Goal: Task Accomplishment & Management: Use online tool/utility

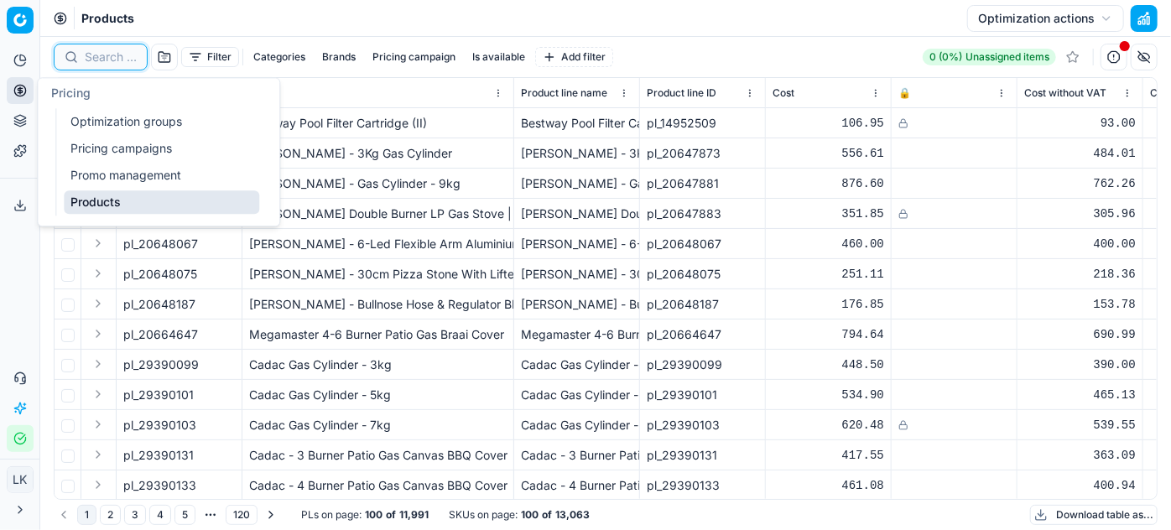
click at [98, 60] on input at bounding box center [111, 57] width 52 height 17
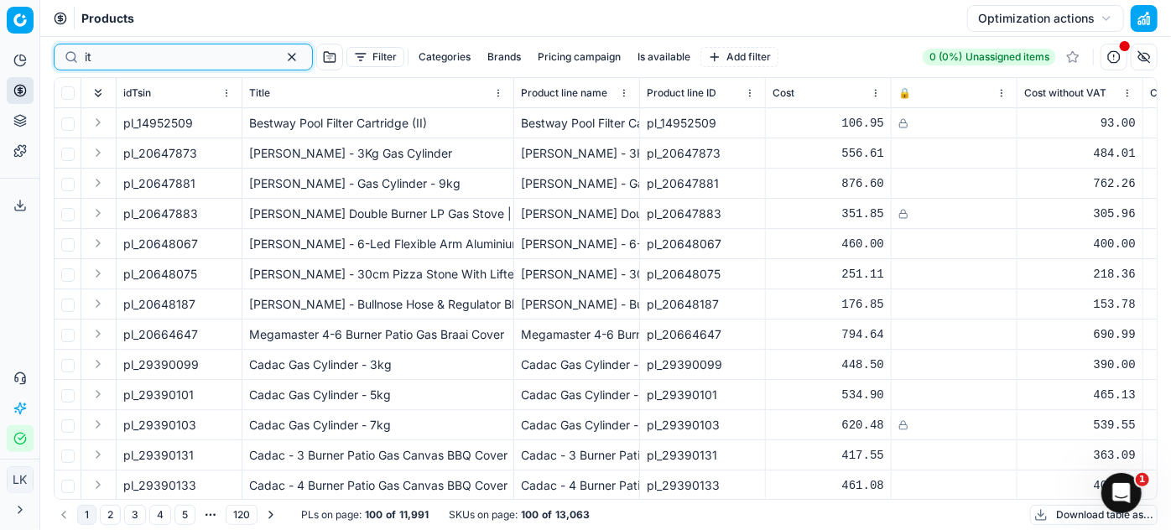
type input "i"
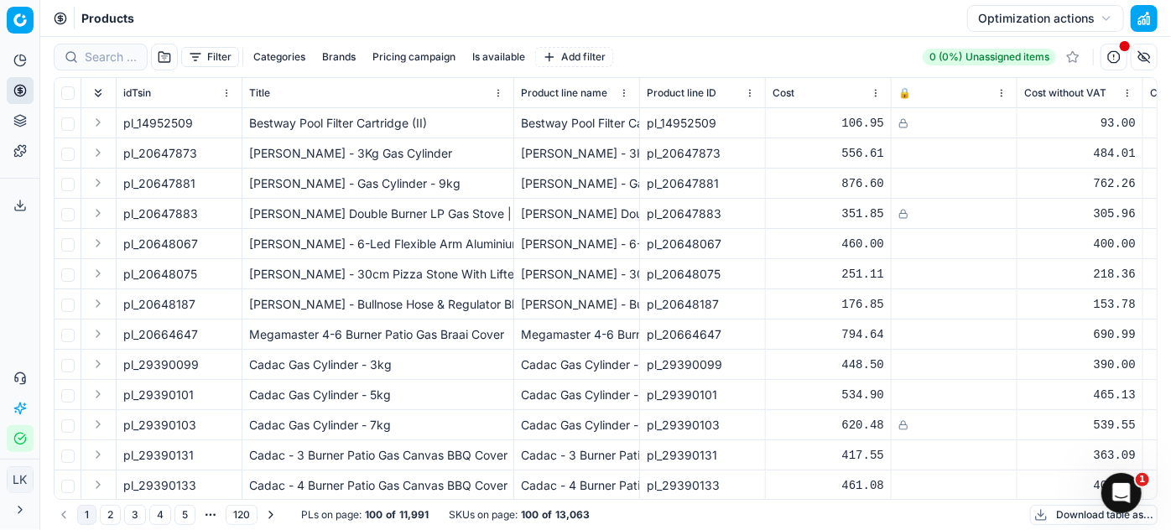
click at [453, 59] on div "Categories Brands Pricing campaign Is available Add filter" at bounding box center [430, 57] width 366 height 20
click at [327, 59] on button "Brands" at bounding box center [338, 57] width 47 height 20
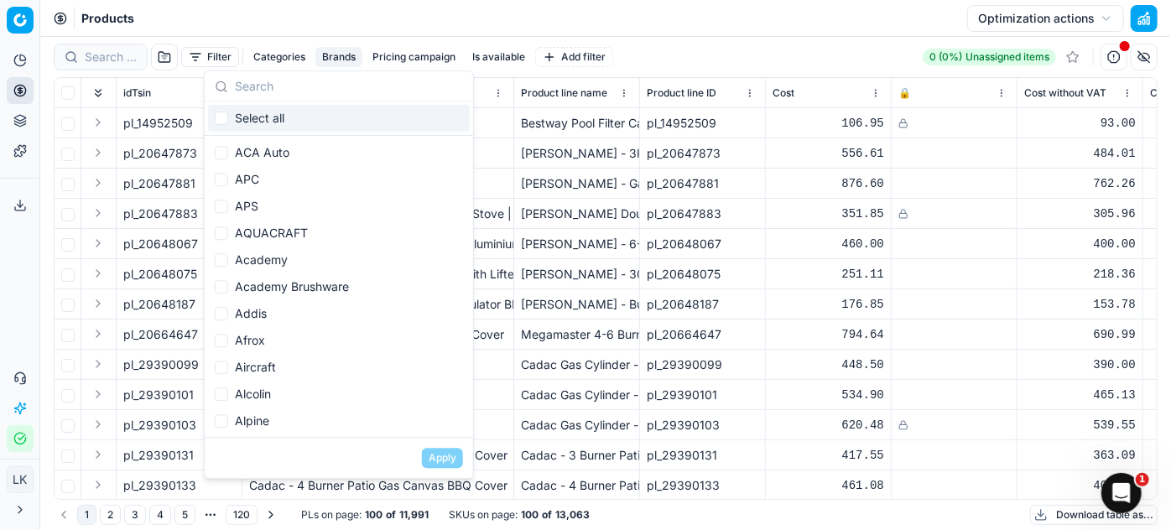
click at [275, 86] on input "text" at bounding box center [349, 87] width 228 height 34
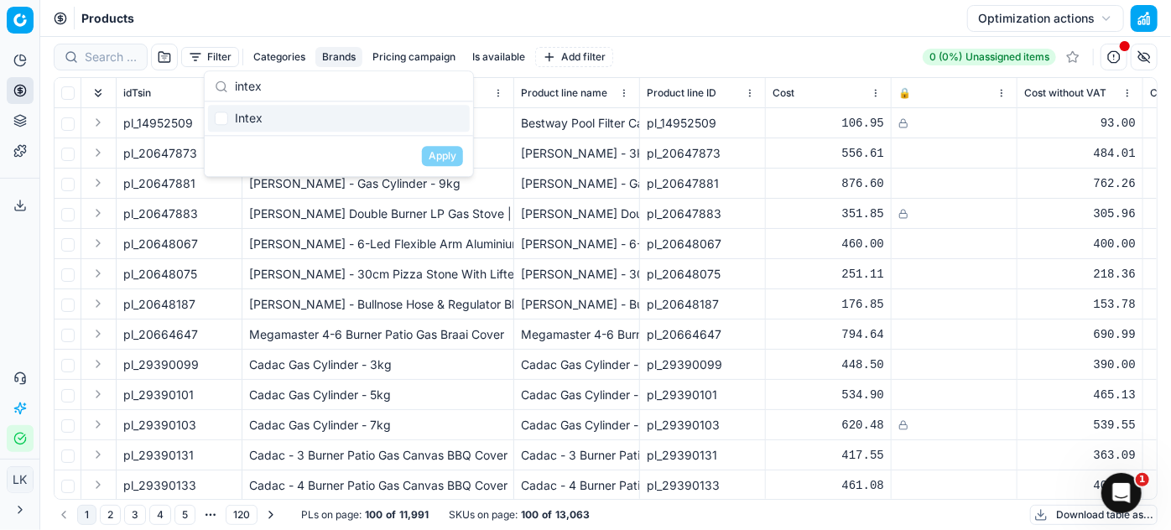
type input "intex"
click at [242, 117] on div "Intex" at bounding box center [339, 118] width 262 height 27
checkbox input "true"
click at [434, 156] on button "Apply" at bounding box center [442, 156] width 41 height 20
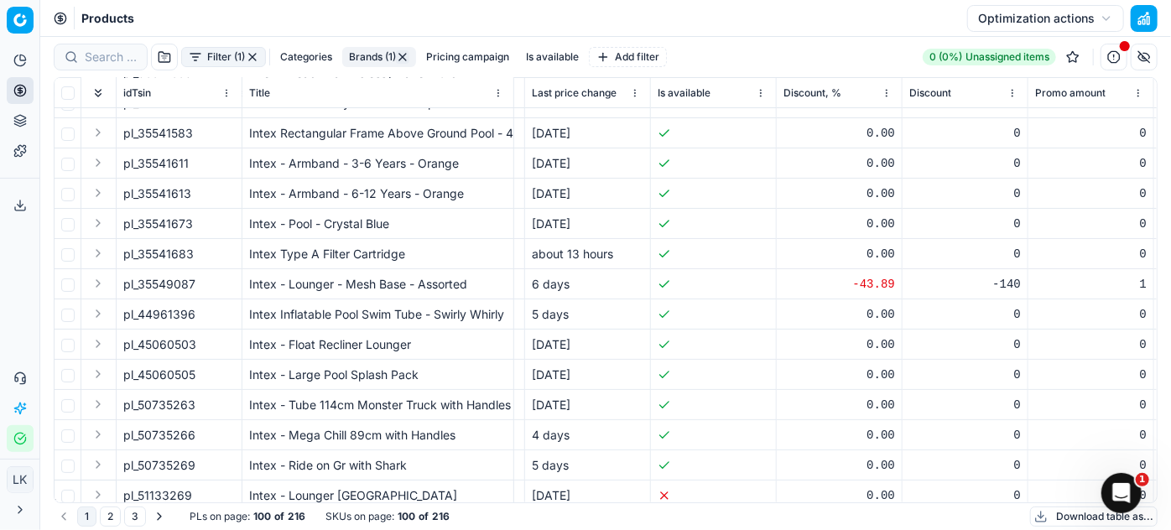
scroll to position [0, 3385]
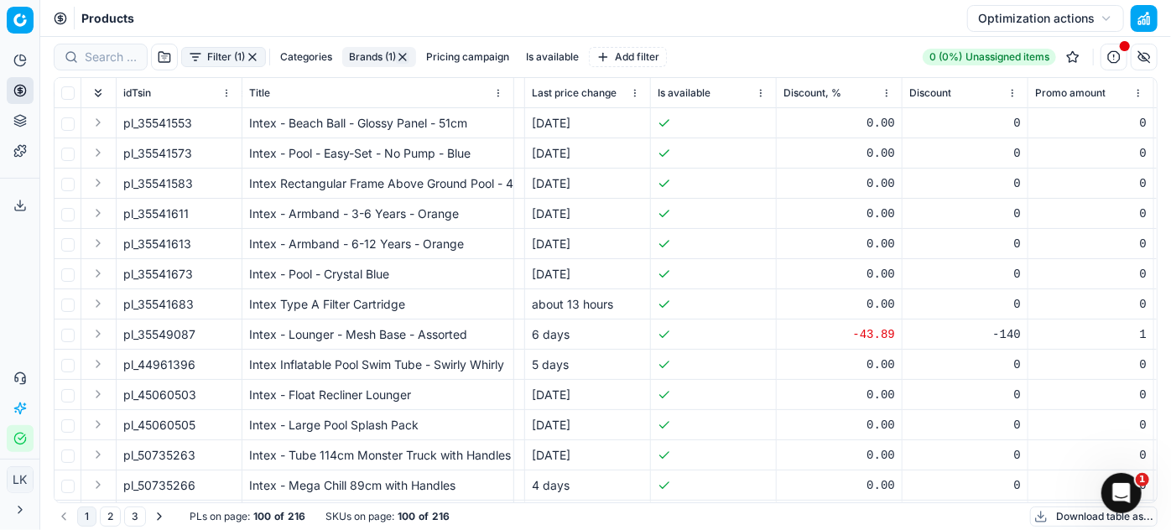
click at [637, 89] on html "Pricing platform Analytics Pricing Product portfolio Templates Export service 0…" at bounding box center [585, 265] width 1171 height 530
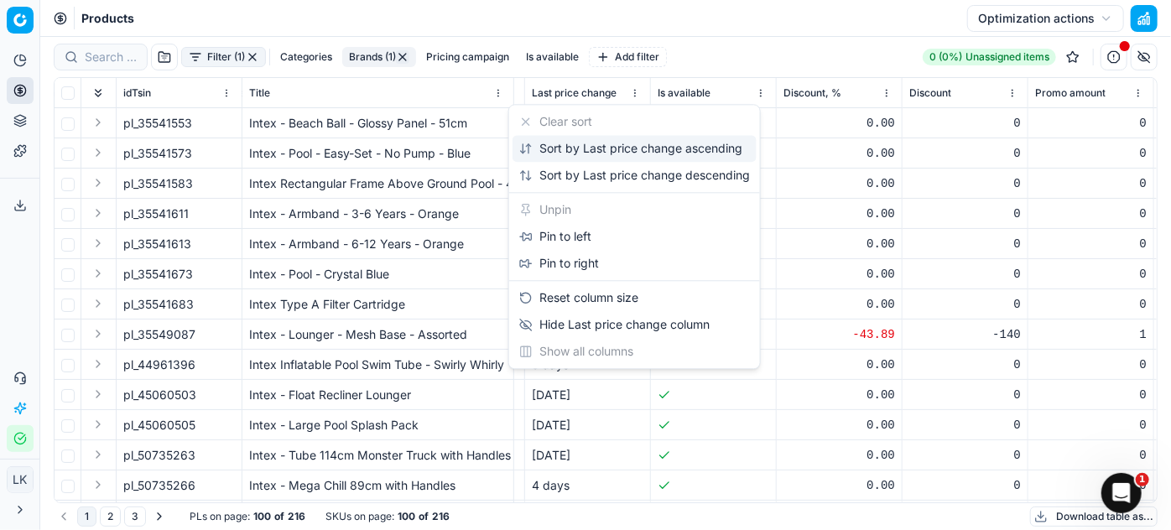
click at [591, 149] on div "Sort by Last price change ascending" at bounding box center [630, 148] width 223 height 17
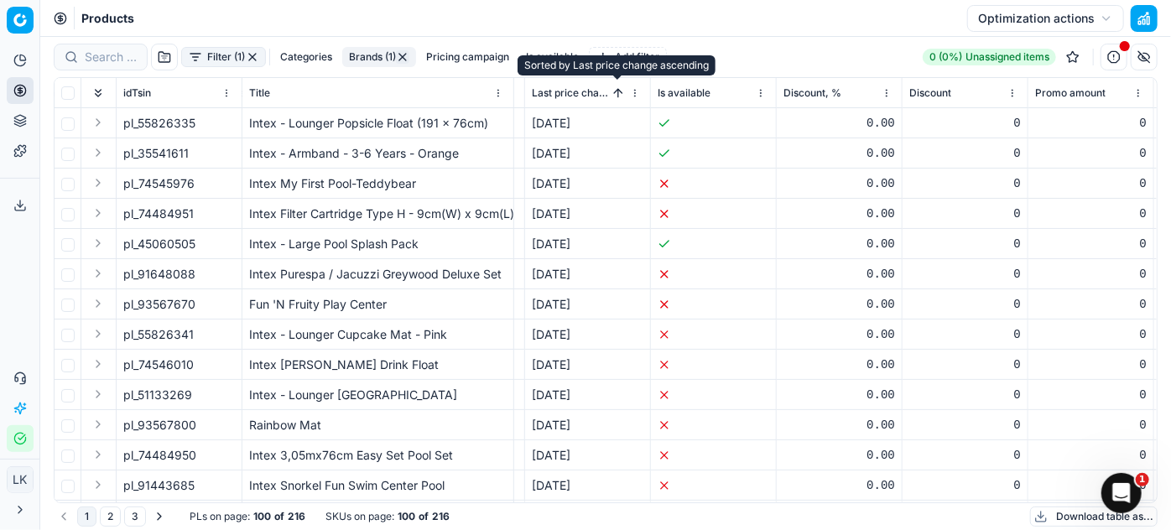
click at [618, 89] on button "Sorted by Last price change ascending" at bounding box center [618, 93] width 17 height 17
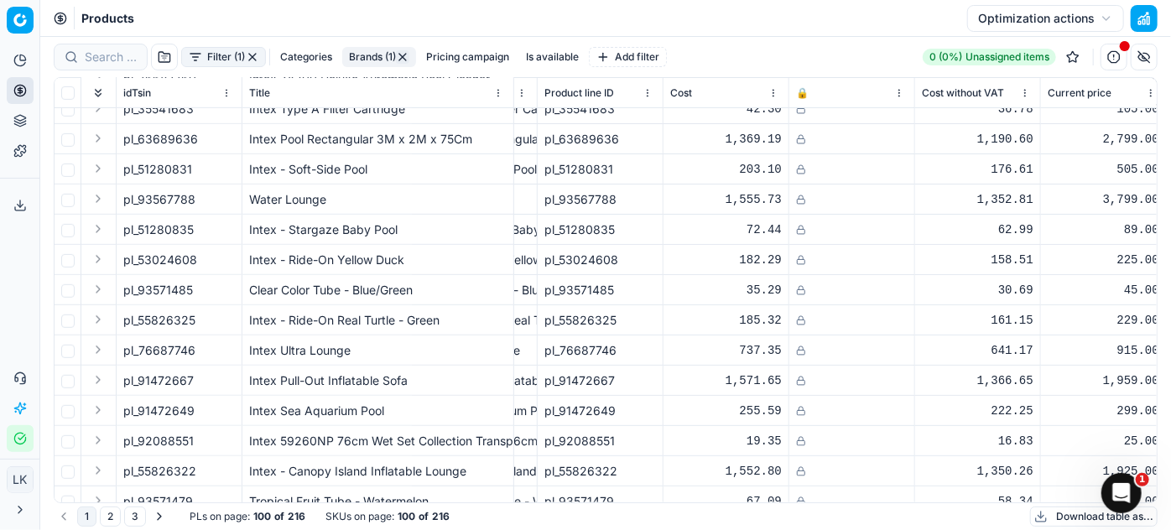
scroll to position [407, 0]
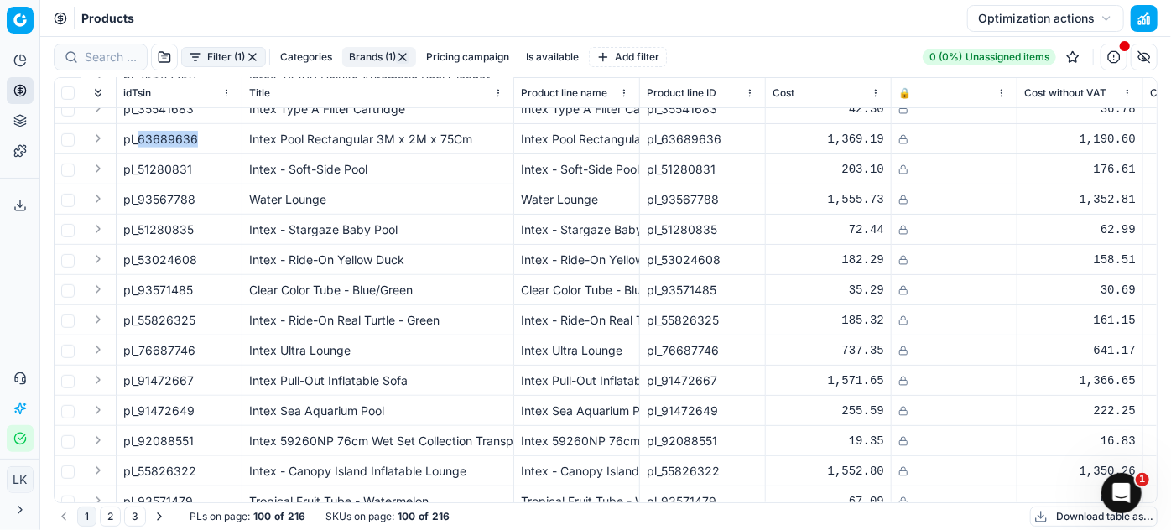
drag, startPoint x: 198, startPoint y: 136, endPoint x: 139, endPoint y: 145, distance: 59.4
click at [139, 145] on div "pl_63689636" at bounding box center [179, 139] width 112 height 17
copy span "63689636"
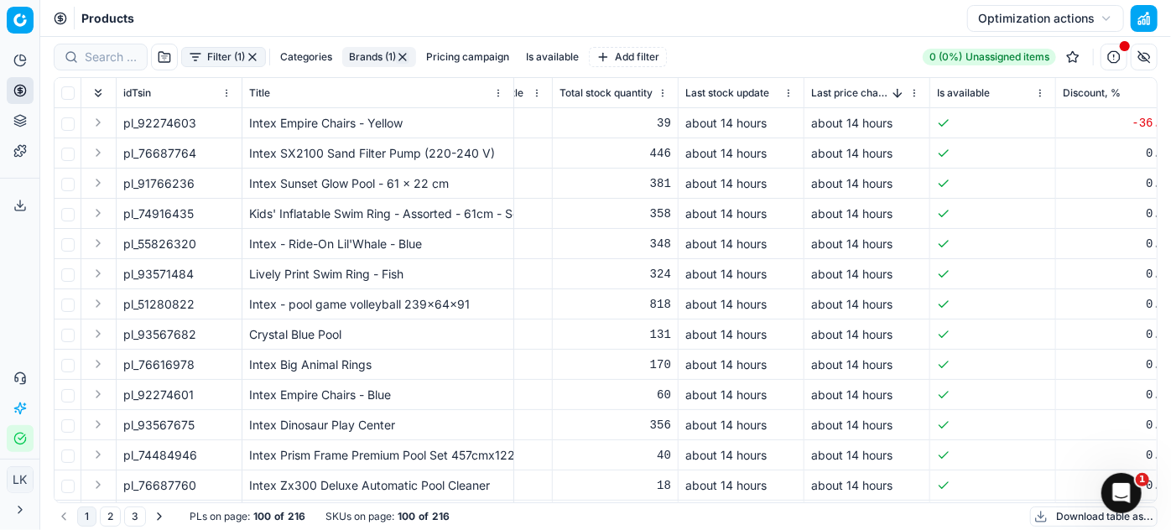
scroll to position [0, 3208]
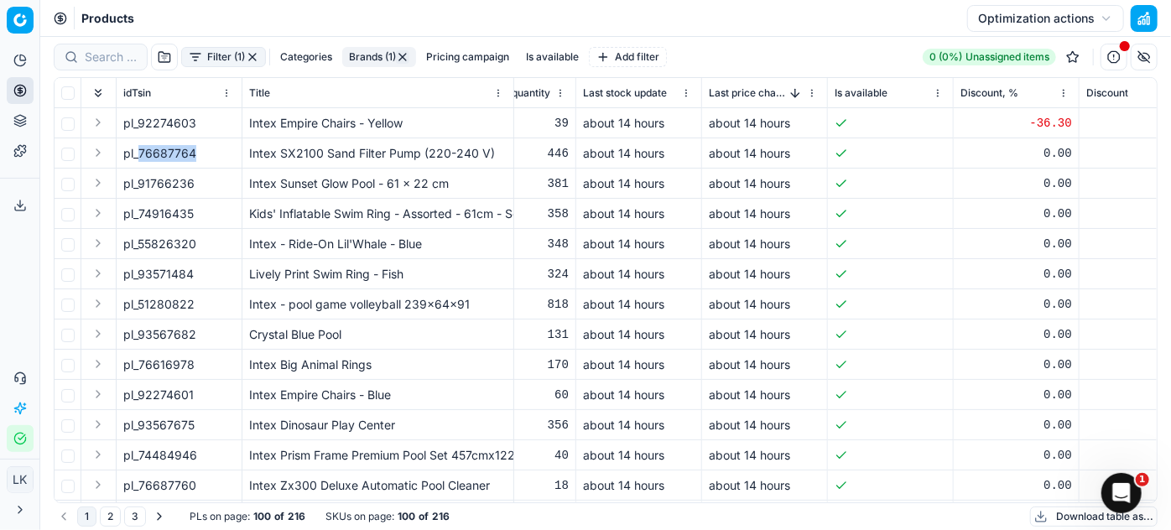
drag, startPoint x: 205, startPoint y: 156, endPoint x: 141, endPoint y: 156, distance: 64.6
click at [141, 156] on div "pl_76687764" at bounding box center [179, 153] width 112 height 17
copy span "76687764"
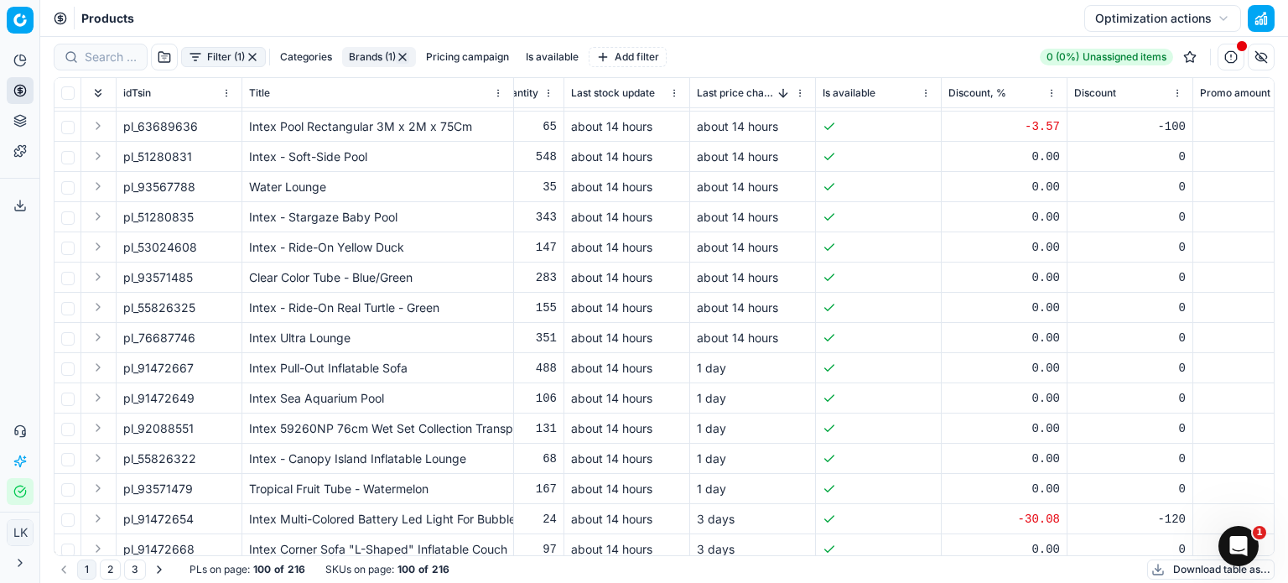
scroll to position [363, 3220]
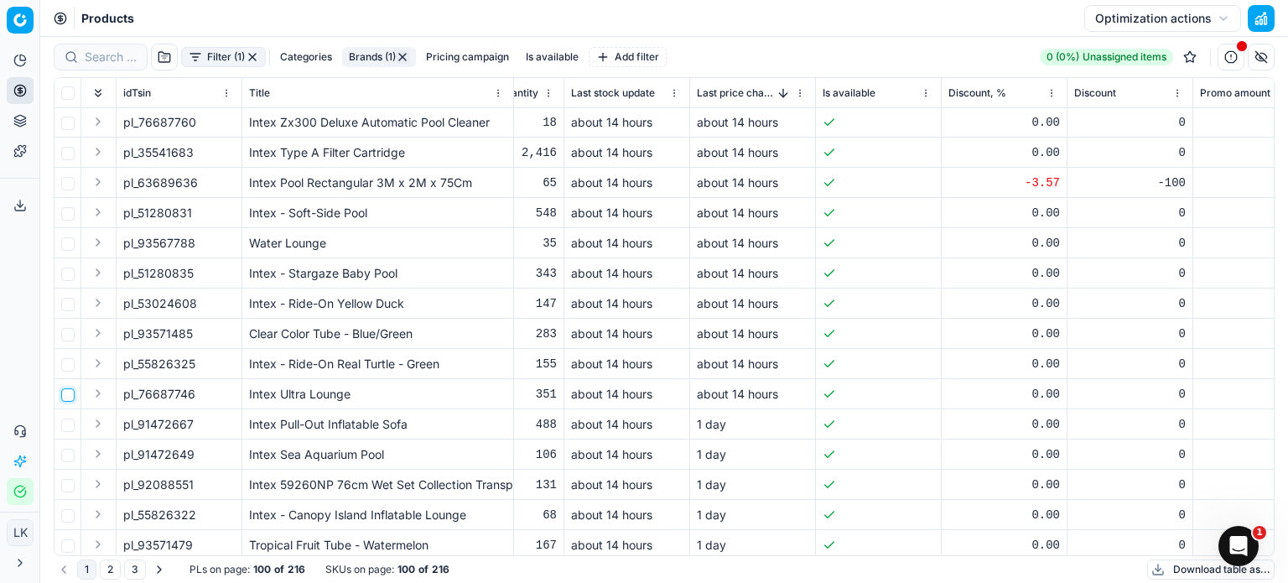
click at [66, 391] on input "checkbox" at bounding box center [67, 394] width 13 height 13
checkbox input "true"
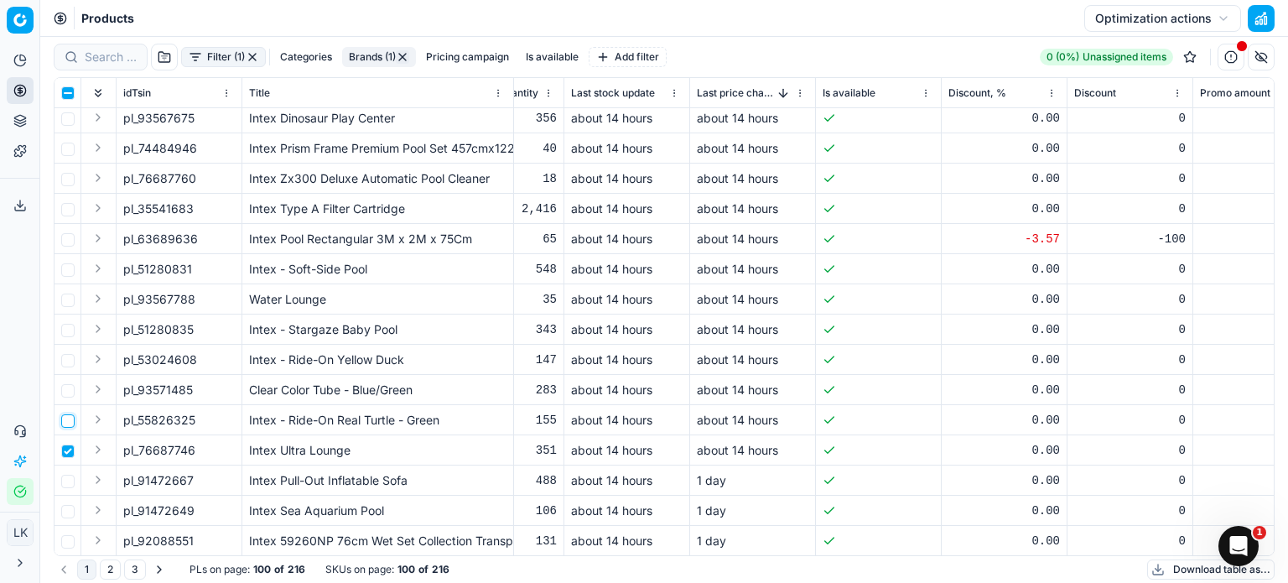
click at [68, 415] on input "checkbox" at bounding box center [67, 420] width 13 height 13
checkbox input "true"
click at [67, 398] on td at bounding box center [68, 390] width 27 height 30
click at [64, 387] on input "checkbox" at bounding box center [67, 390] width 13 height 13
checkbox input "true"
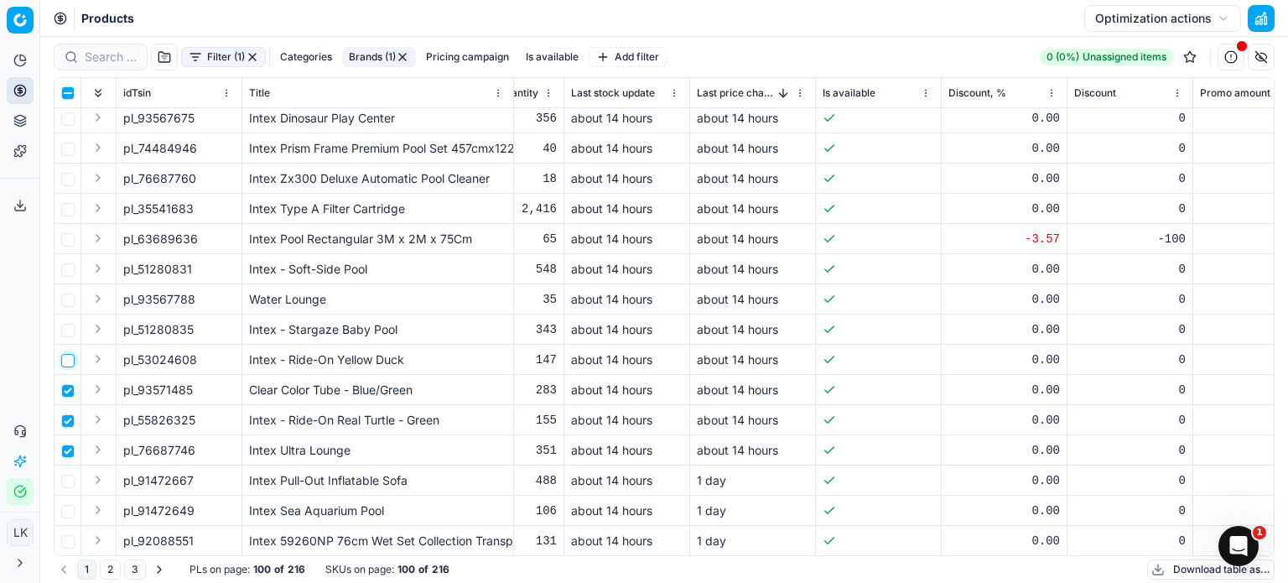
click at [67, 361] on input "checkbox" at bounding box center [67, 360] width 13 height 13
checkbox input "true"
click at [68, 333] on input "checkbox" at bounding box center [67, 330] width 13 height 13
checkbox input "true"
click at [67, 306] on td at bounding box center [68, 299] width 27 height 30
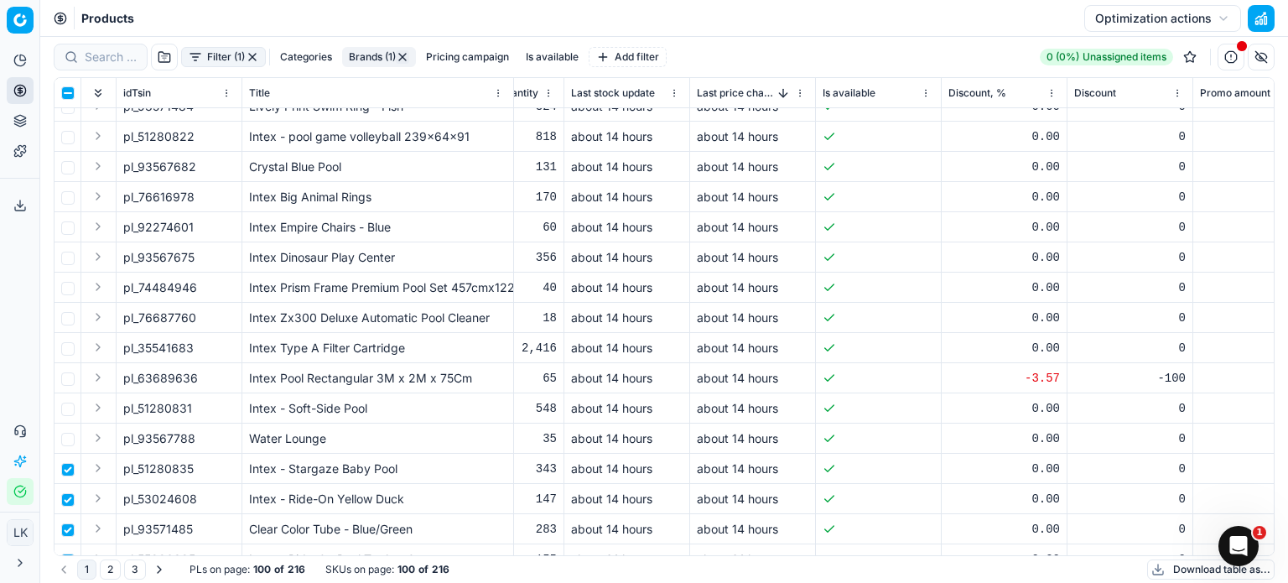
scroll to position [0, 3220]
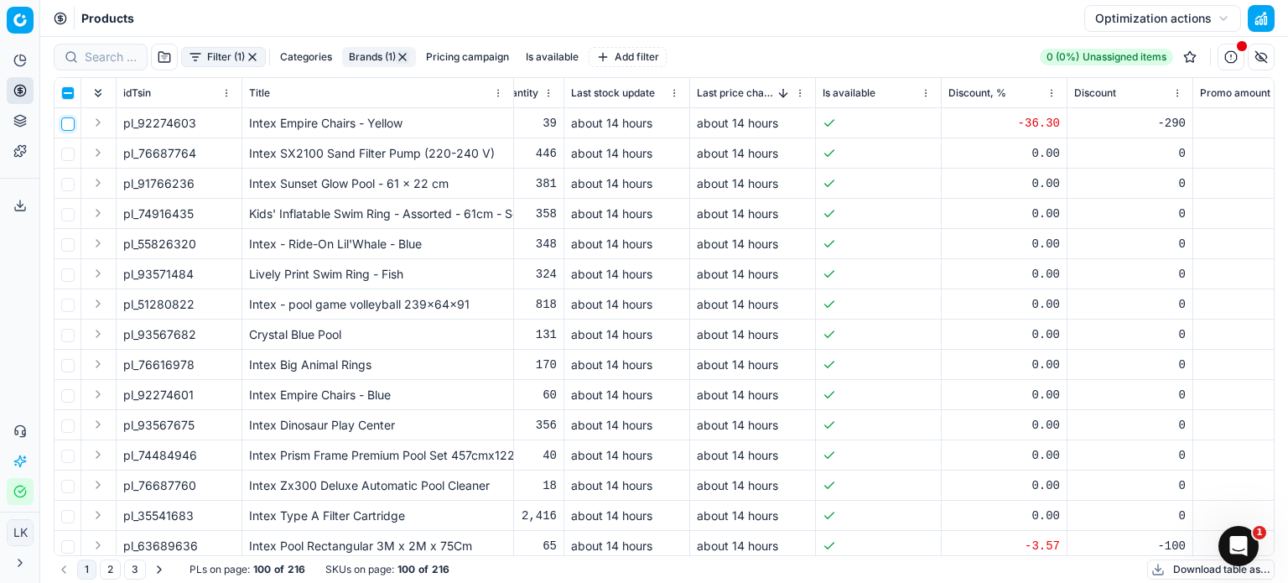
click at [67, 117] on td at bounding box center [68, 123] width 27 height 30
click at [65, 143] on td at bounding box center [68, 153] width 27 height 30
click at [70, 126] on input "checkbox" at bounding box center [67, 123] width 13 height 13
checkbox input "true"
click at [67, 157] on input "checkbox" at bounding box center [67, 154] width 13 height 13
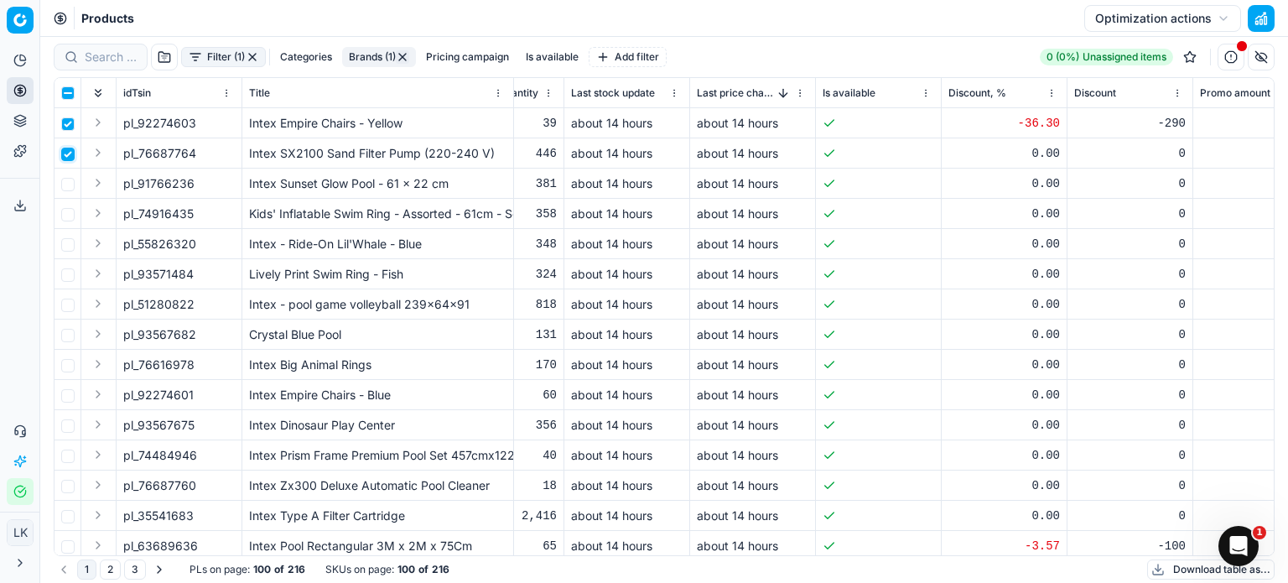
checkbox input "true"
click at [68, 170] on td at bounding box center [68, 184] width 27 height 30
click at [66, 194] on td at bounding box center [68, 184] width 27 height 30
click at [67, 184] on input "checkbox" at bounding box center [67, 184] width 13 height 13
checkbox input "true"
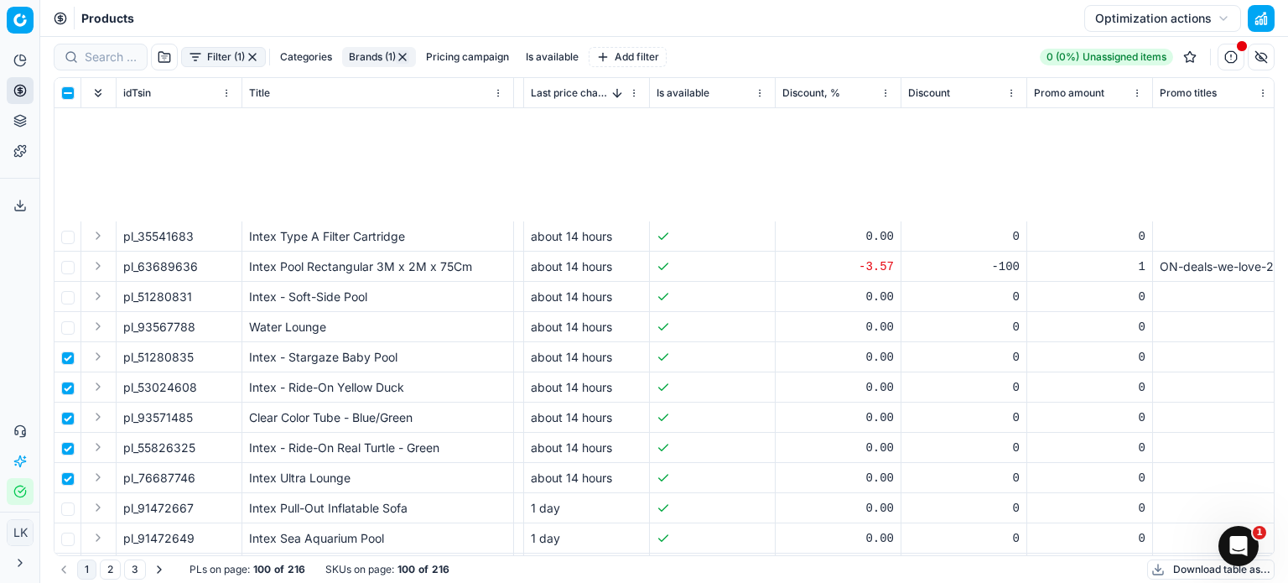
scroll to position [503, 3386]
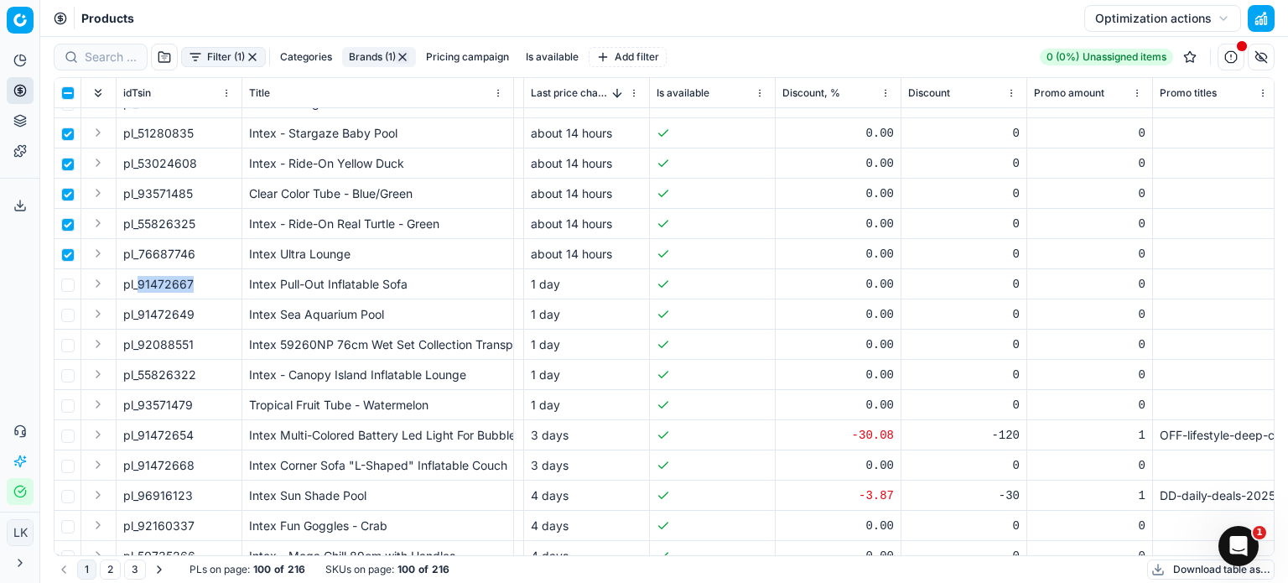
drag, startPoint x: 195, startPoint y: 284, endPoint x: 138, endPoint y: 284, distance: 57.0
click at [138, 284] on div "pl_91472667" at bounding box center [179, 284] width 112 height 17
copy span "91472667"
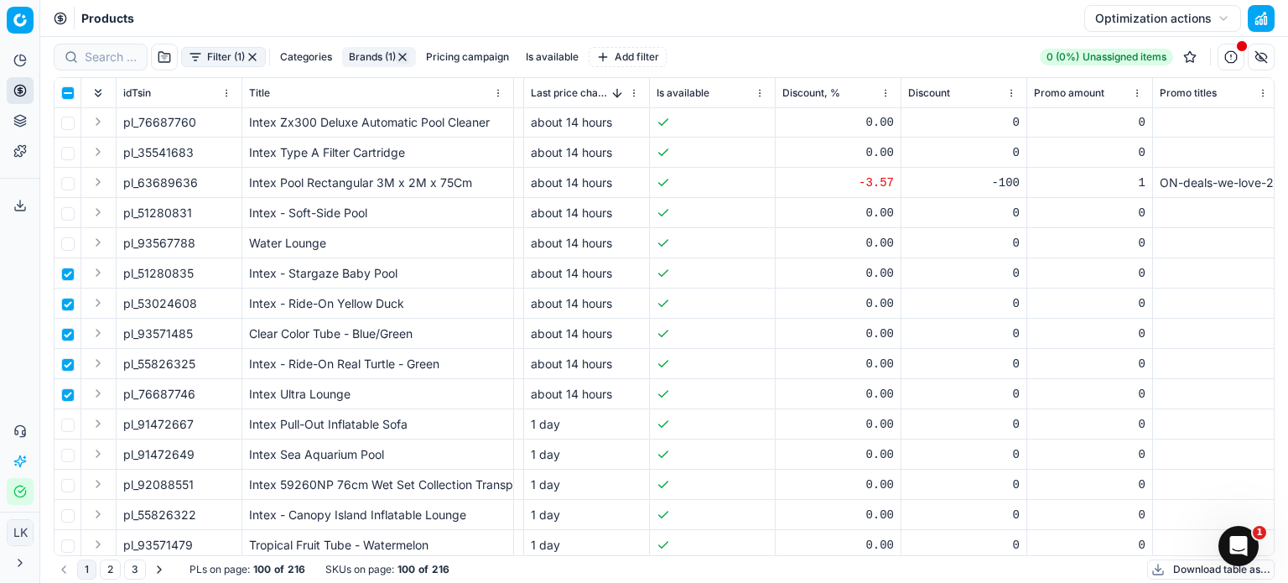
scroll to position [558, 3386]
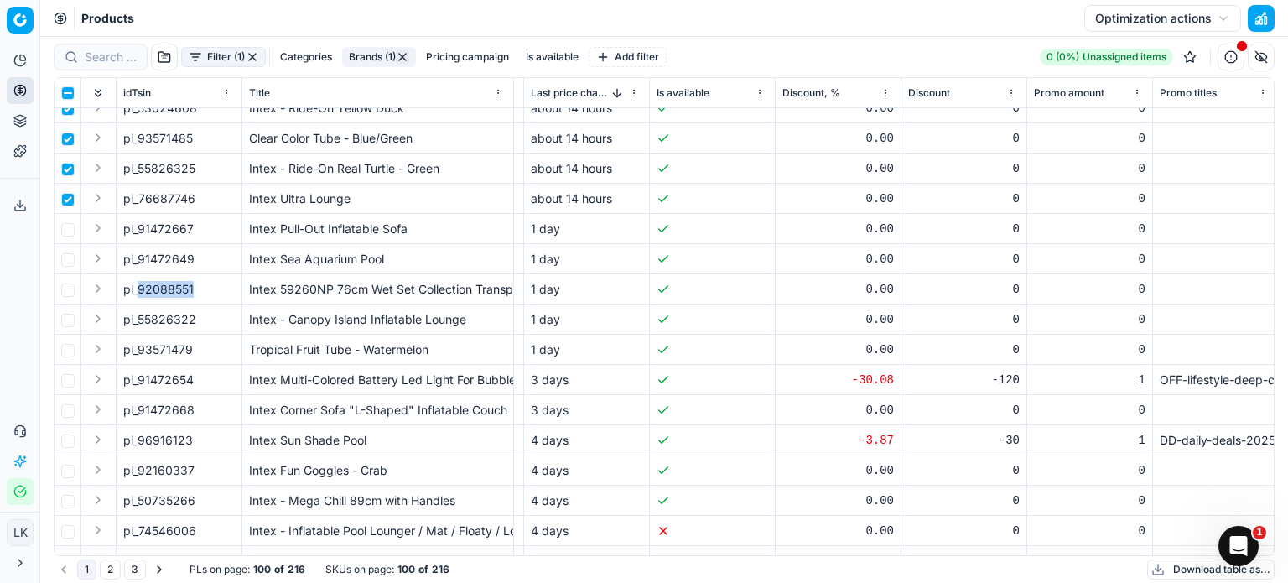
drag, startPoint x: 195, startPoint y: 284, endPoint x: 138, endPoint y: 290, distance: 56.5
click at [138, 290] on div "pl_92088551" at bounding box center [179, 289] width 112 height 17
copy span "92088551"
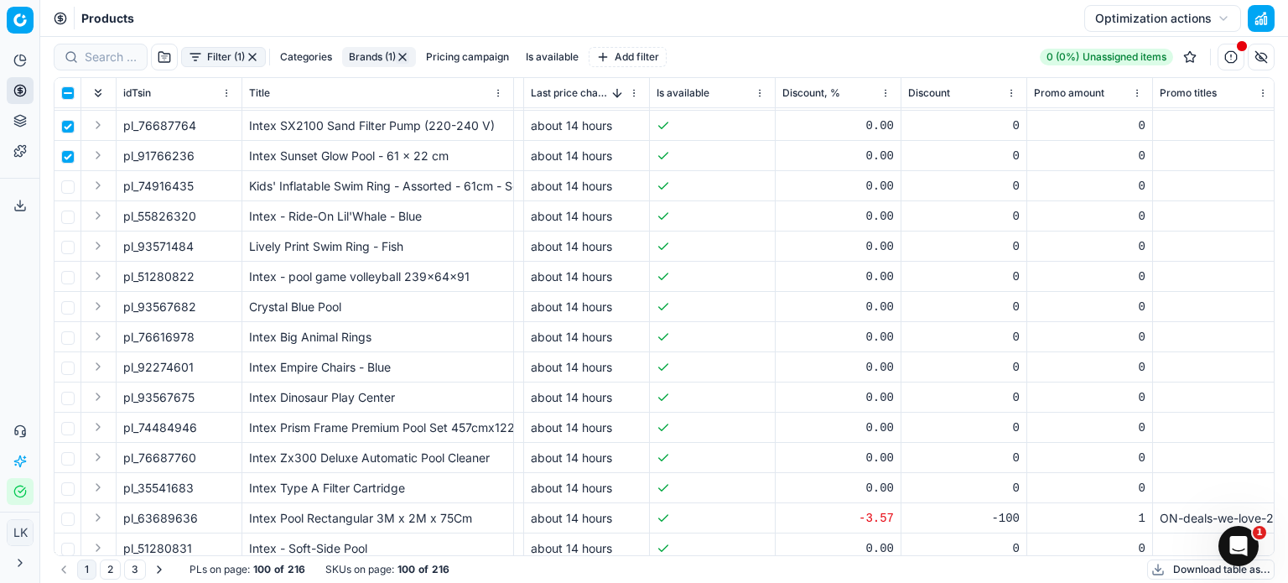
scroll to position [0, 3386]
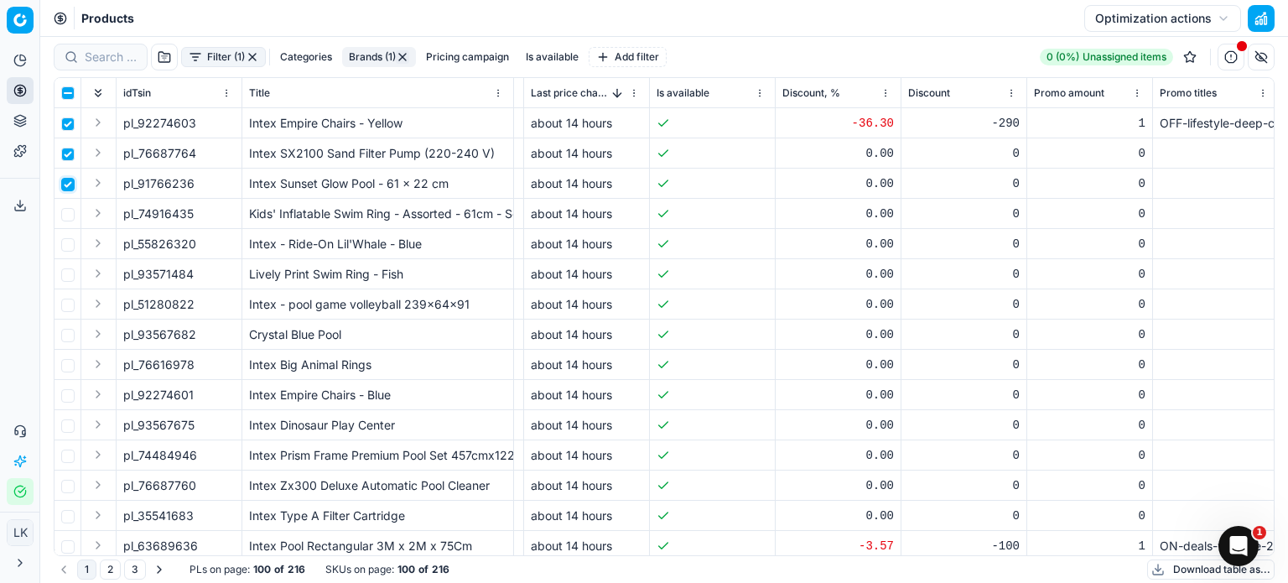
click at [72, 184] on input "checkbox" at bounding box center [67, 184] width 13 height 13
checkbox input "false"
click at [70, 152] on input "checkbox" at bounding box center [67, 154] width 13 height 13
checkbox input "false"
click at [70, 126] on input "checkbox" at bounding box center [67, 123] width 13 height 13
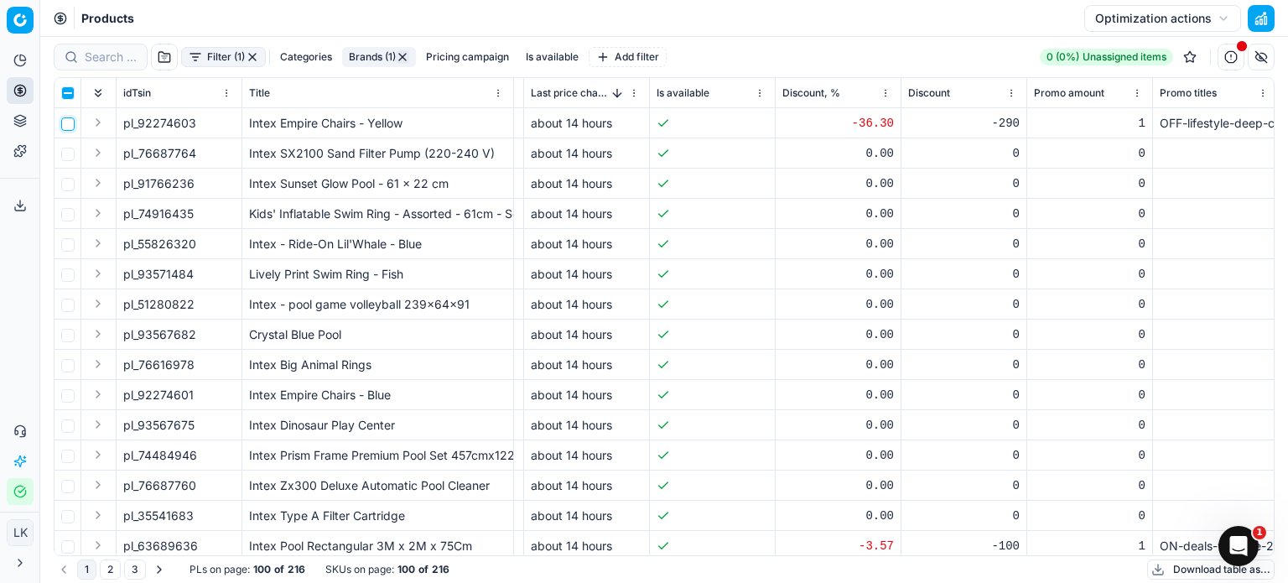
checkbox input "false"
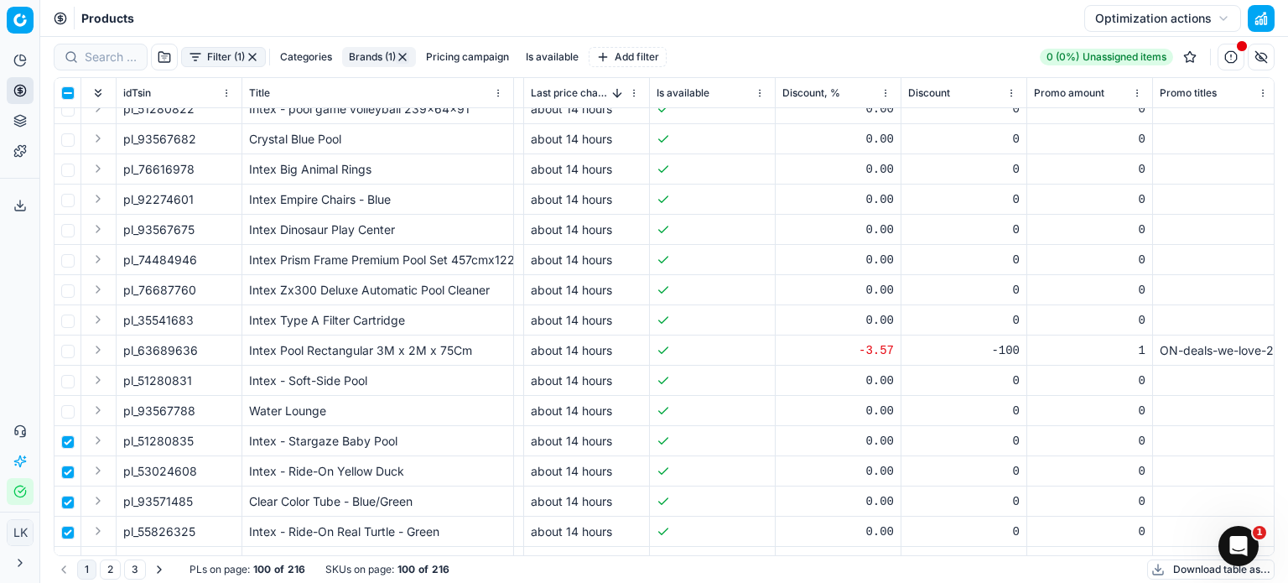
scroll to position [307, 3386]
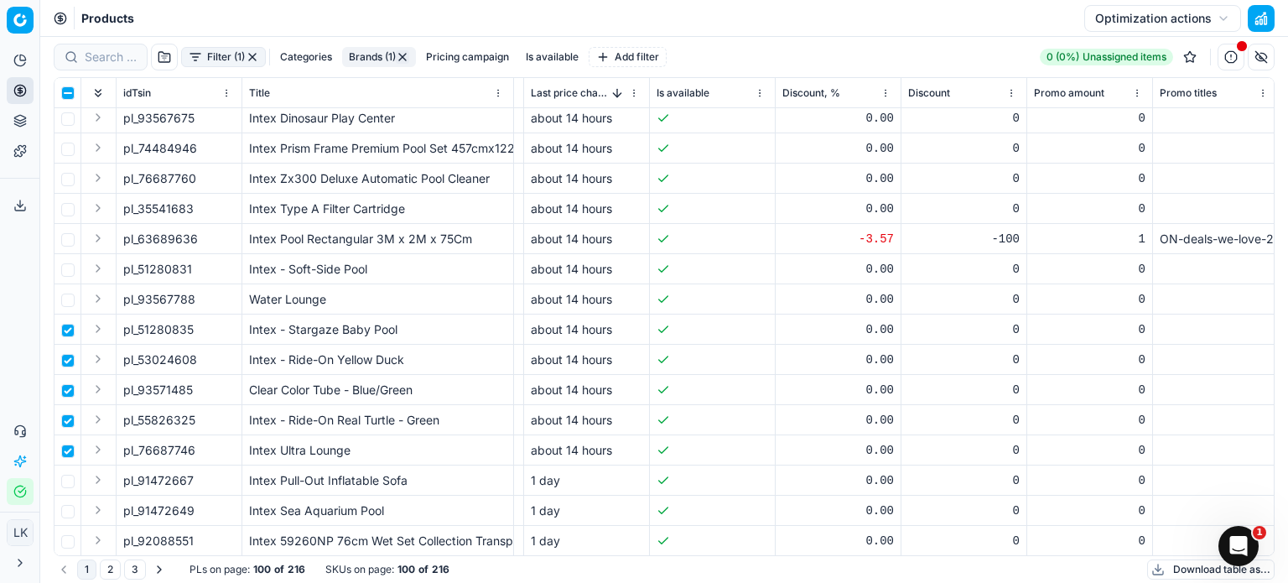
click at [72, 321] on td at bounding box center [68, 329] width 27 height 30
click at [67, 328] on input "checkbox" at bounding box center [67, 330] width 13 height 13
checkbox input "false"
click at [65, 357] on input "checkbox" at bounding box center [67, 360] width 13 height 13
checkbox input "false"
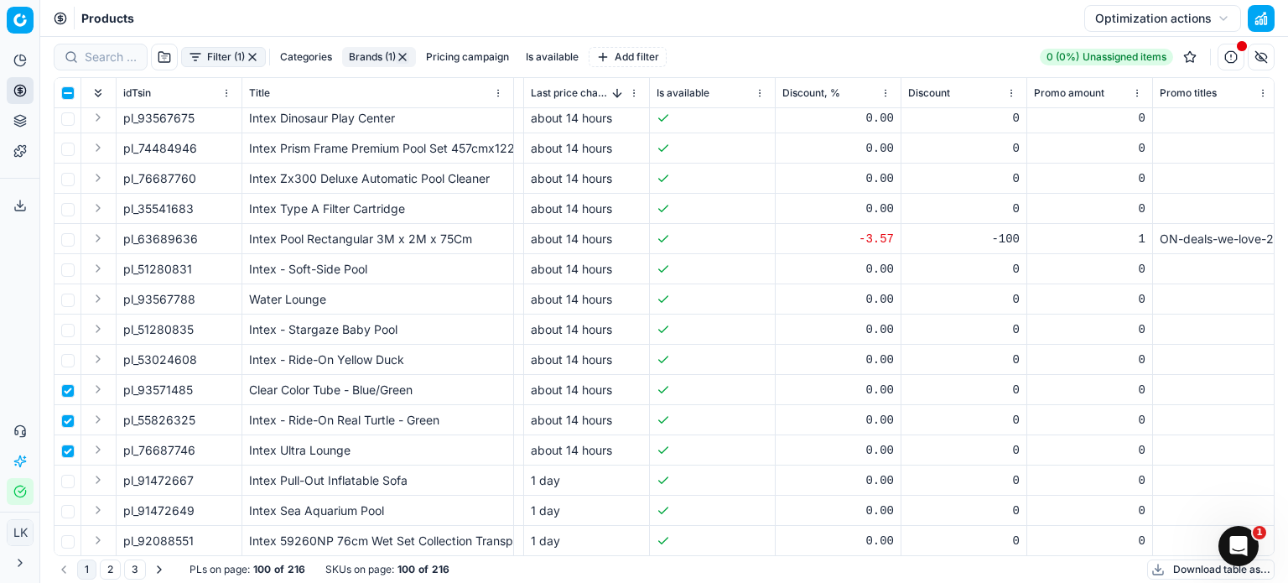
click at [65, 382] on td at bounding box center [68, 390] width 27 height 30
click at [65, 392] on input "checkbox" at bounding box center [67, 390] width 13 height 13
checkbox input "false"
click at [65, 423] on input "checkbox" at bounding box center [67, 420] width 13 height 13
checkbox input "false"
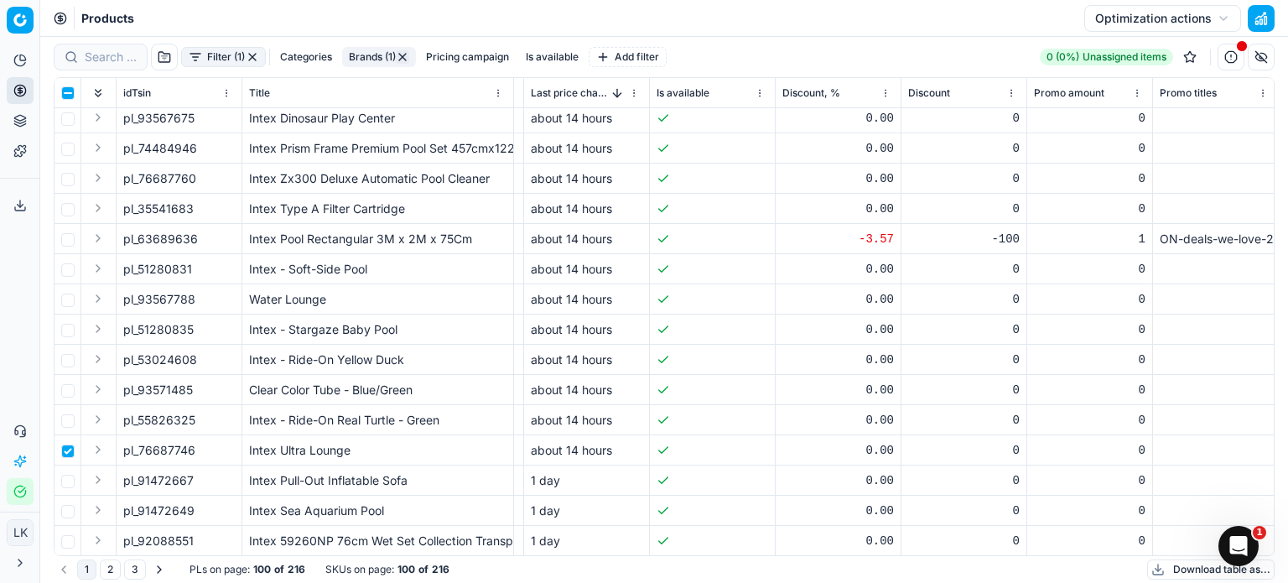
click at [64, 461] on td at bounding box center [68, 450] width 27 height 30
click at [64, 449] on input "checkbox" at bounding box center [67, 450] width 13 height 13
checkbox input "false"
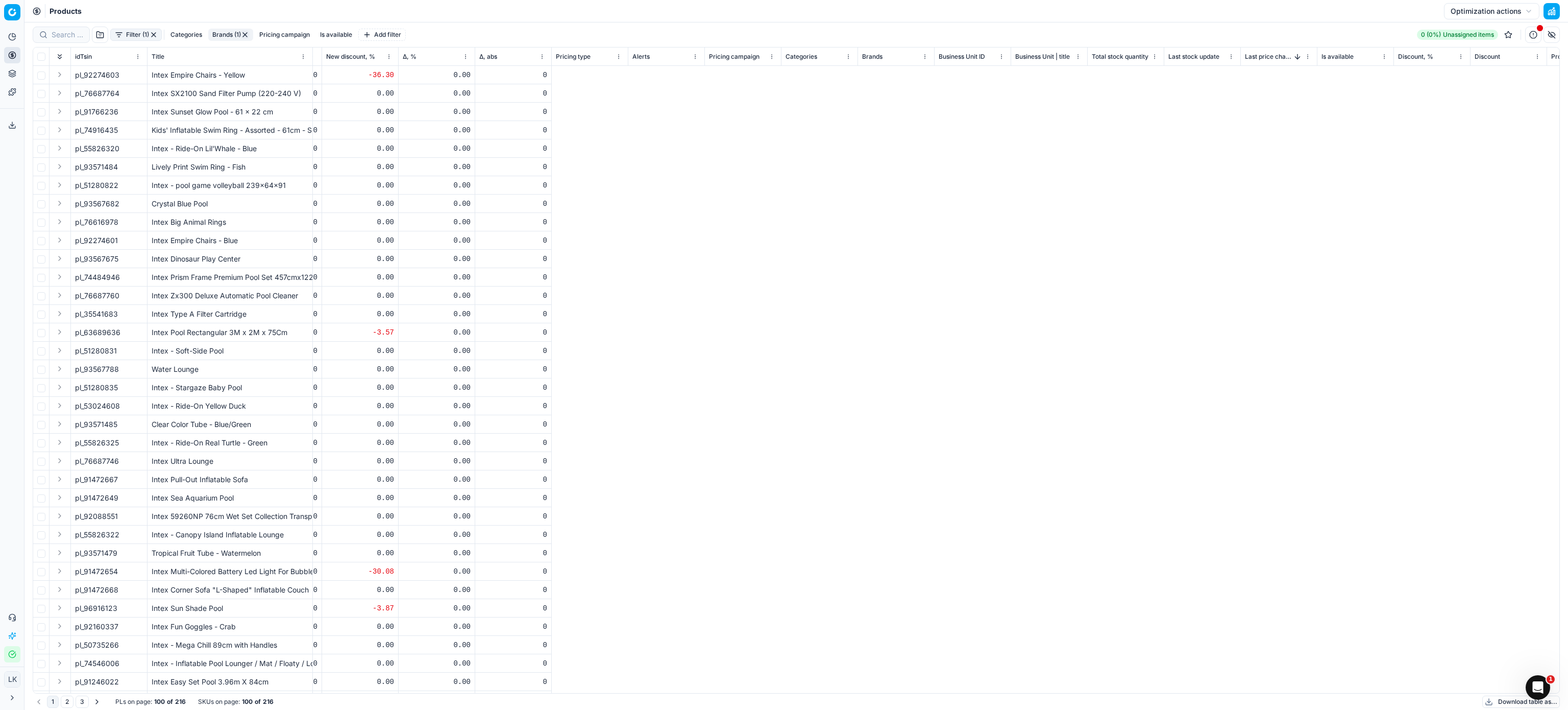
scroll to position [0, 0]
